Goal: Information Seeking & Learning: Understand process/instructions

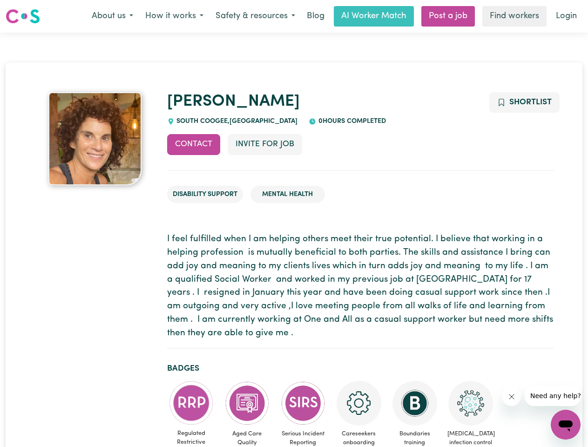
click at [112, 16] on button "About us" at bounding box center [113, 17] width 54 height 20
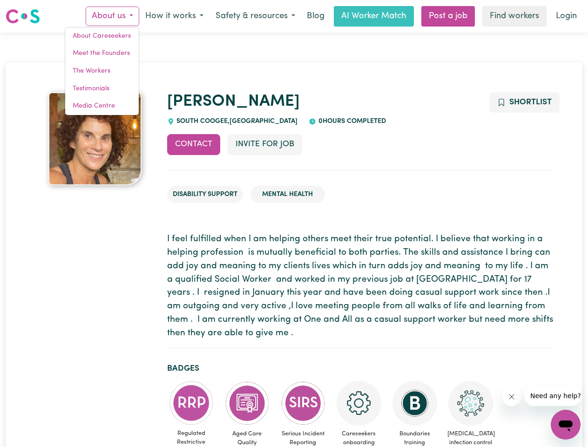
click at [174, 16] on button "How it works" at bounding box center [174, 17] width 70 height 20
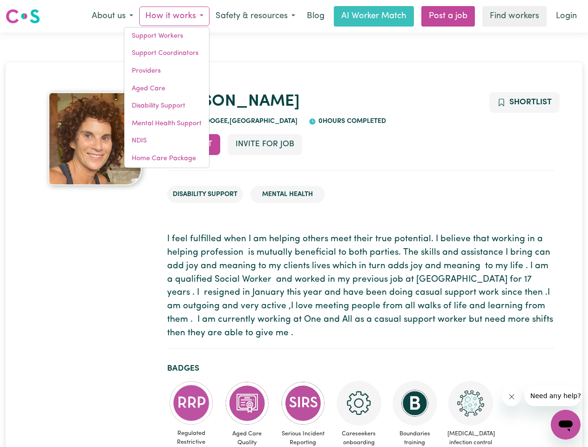
click at [255, 16] on button "Safety & resources" at bounding box center [255, 17] width 92 height 20
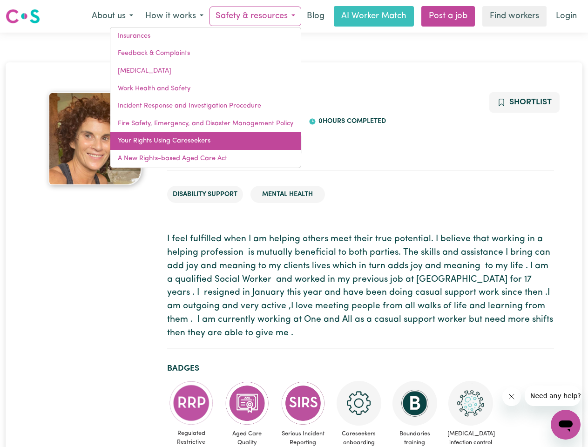
click at [194, 144] on link "Your Rights Using Careseekers" at bounding box center [205, 141] width 190 height 18
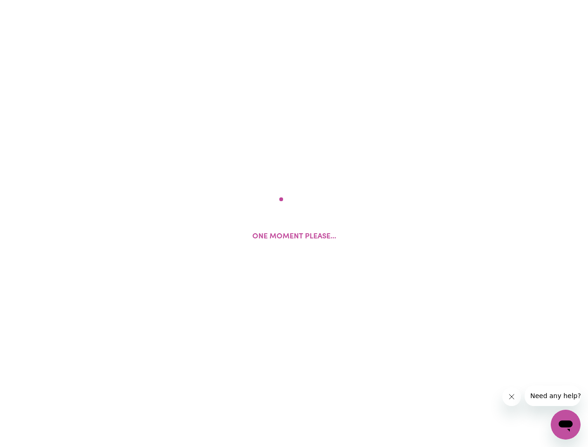
click at [264, 0] on html "One moment please..." at bounding box center [294, 0] width 588 height 0
click at [524, 0] on html at bounding box center [294, 0] width 588 height 0
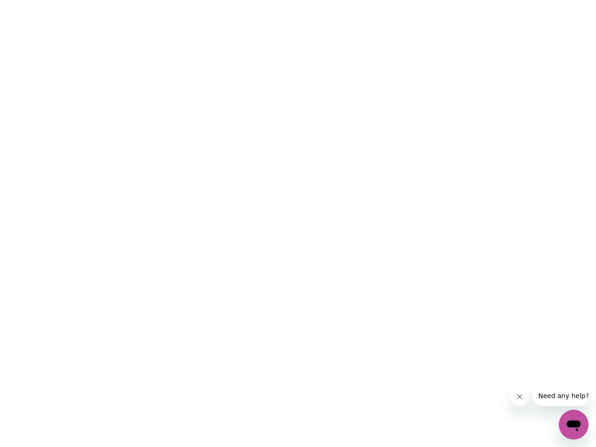
click at [191, 0] on html at bounding box center [298, 0] width 596 height 0
click at [247, 0] on html at bounding box center [298, 0] width 596 height 0
